Goal: Task Accomplishment & Management: Use online tool/utility

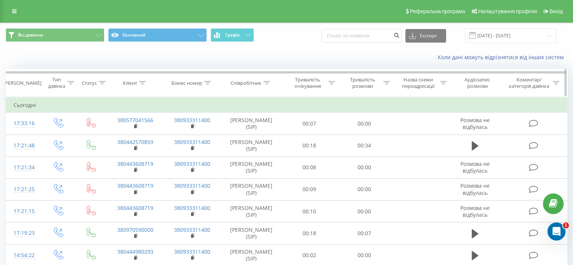
click at [368, 76] on div "Тривалість розмови" at bounding box center [363, 82] width 38 height 13
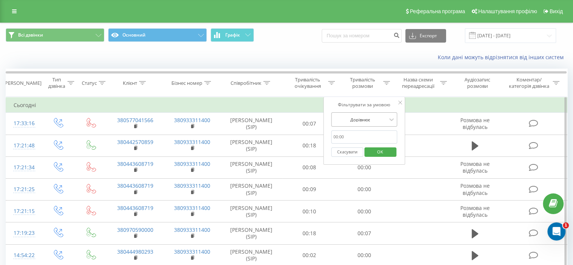
click at [368, 114] on div "Дорівнює" at bounding box center [360, 119] width 55 height 11
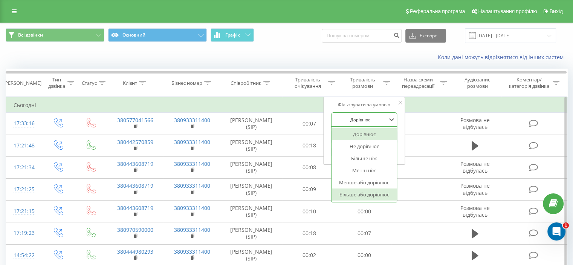
click at [350, 200] on div "Дорівнює Не дорівнює Більше ніж Менш ніж Менше або дорівнює Більше або дорівнює" at bounding box center [365, 164] width 66 height 75
click at [351, 195] on div "Більше або дорівнює" at bounding box center [365, 194] width 66 height 12
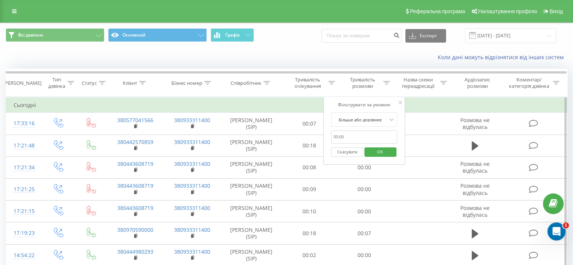
click at [361, 140] on input "text" at bounding box center [364, 136] width 66 height 13
type input "00:59"
click at [374, 146] on span "OK" at bounding box center [380, 152] width 21 height 12
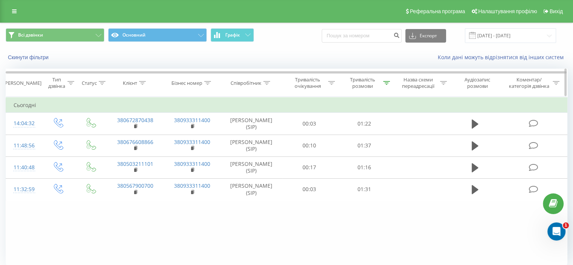
click at [368, 87] on div "Тривалість розмови" at bounding box center [363, 82] width 38 height 13
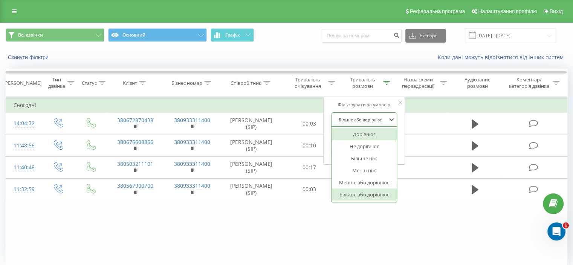
click at [368, 114] on div "Більше або дорівнює" at bounding box center [360, 119] width 55 height 11
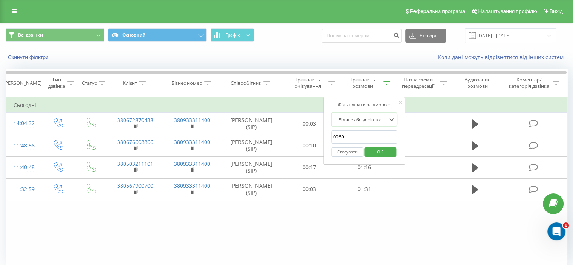
click at [368, 114] on div "Більше або дорівнює" at bounding box center [360, 119] width 55 height 11
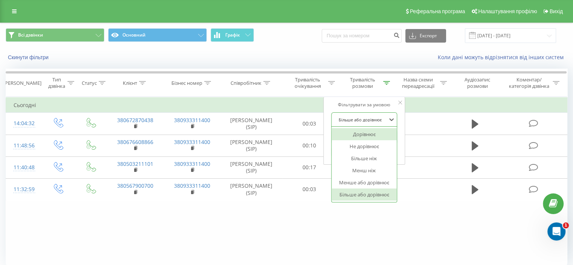
click at [368, 114] on div "Більше або дорівнює" at bounding box center [360, 119] width 55 height 11
click at [371, 133] on div "Дорівнює" at bounding box center [365, 134] width 66 height 12
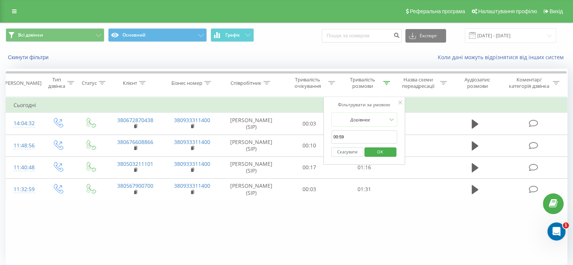
click at [373, 136] on input "00:59" at bounding box center [364, 136] width 66 height 13
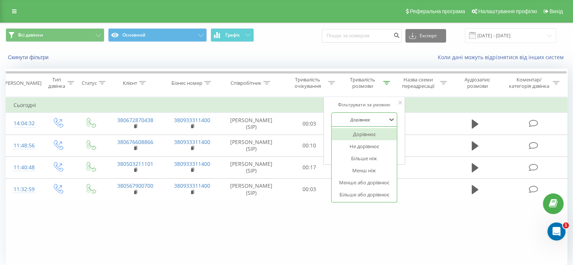
click at [374, 122] on div at bounding box center [359, 119] width 53 height 7
click at [377, 193] on div "Більше або дорівнює" at bounding box center [365, 194] width 66 height 12
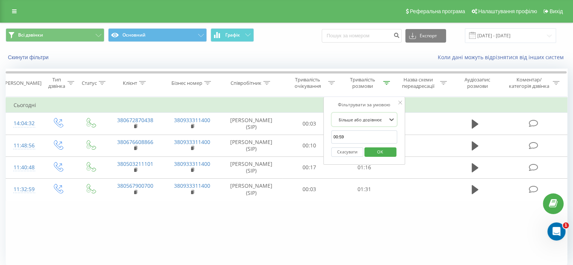
click at [374, 136] on input "00:59" at bounding box center [364, 136] width 66 height 13
drag, startPoint x: 372, startPoint y: 136, endPoint x: 323, endPoint y: 139, distance: 49.4
click at [323, 139] on div "Фільтрувати за умовою Більше або дорівнює 00:59 Скасувати OK" at bounding box center [364, 131] width 82 height 68
click at [348, 138] on input "text" at bounding box center [364, 136] width 66 height 13
type input "01:00"
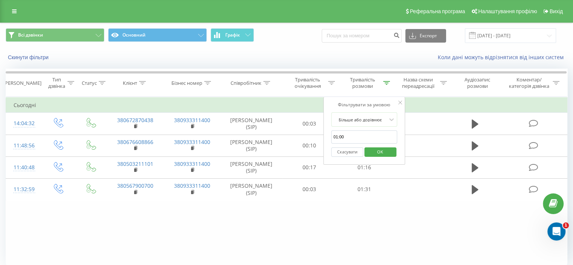
click at [370, 150] on span "OK" at bounding box center [380, 152] width 21 height 12
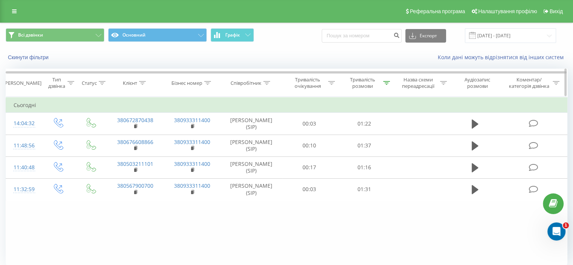
click at [364, 89] on div "Тривалість розмови" at bounding box center [363, 82] width 38 height 13
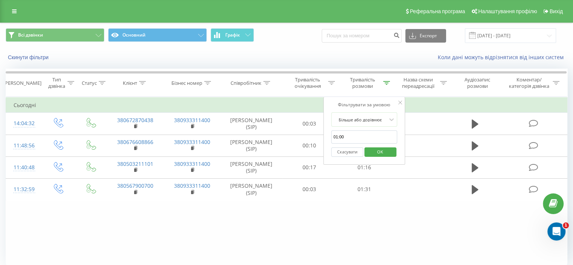
click at [342, 150] on button "Скасувати" at bounding box center [347, 151] width 32 height 9
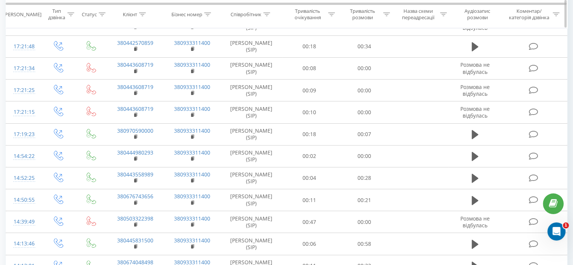
scroll to position [46, 0]
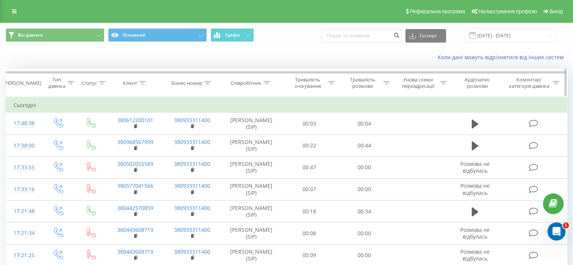
click at [381, 83] on div "Тривалість розмови" at bounding box center [367, 82] width 46 height 13
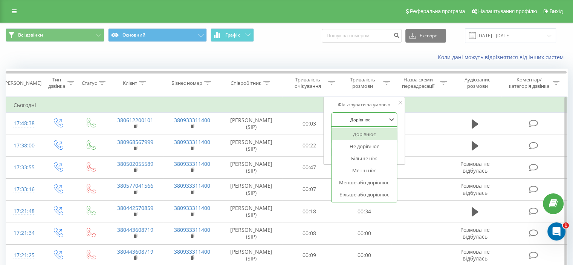
drag, startPoint x: 367, startPoint y: 117, endPoint x: 356, endPoint y: 155, distance: 39.2
click at [366, 118] on div at bounding box center [359, 119] width 53 height 7
click at [357, 194] on div "Більше або дорівнює" at bounding box center [365, 194] width 66 height 12
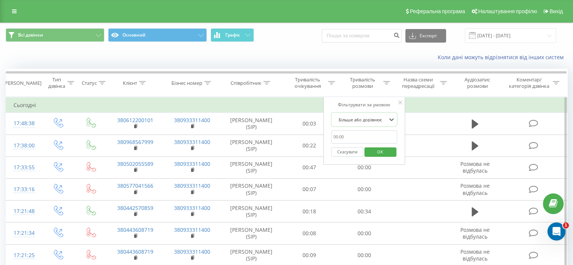
click at [375, 135] on input "text" at bounding box center [364, 136] width 66 height 13
type input "01:00"
click at [373, 152] on span "OK" at bounding box center [380, 152] width 21 height 12
